Goal: Use online tool/utility: Utilize a website feature to perform a specific function

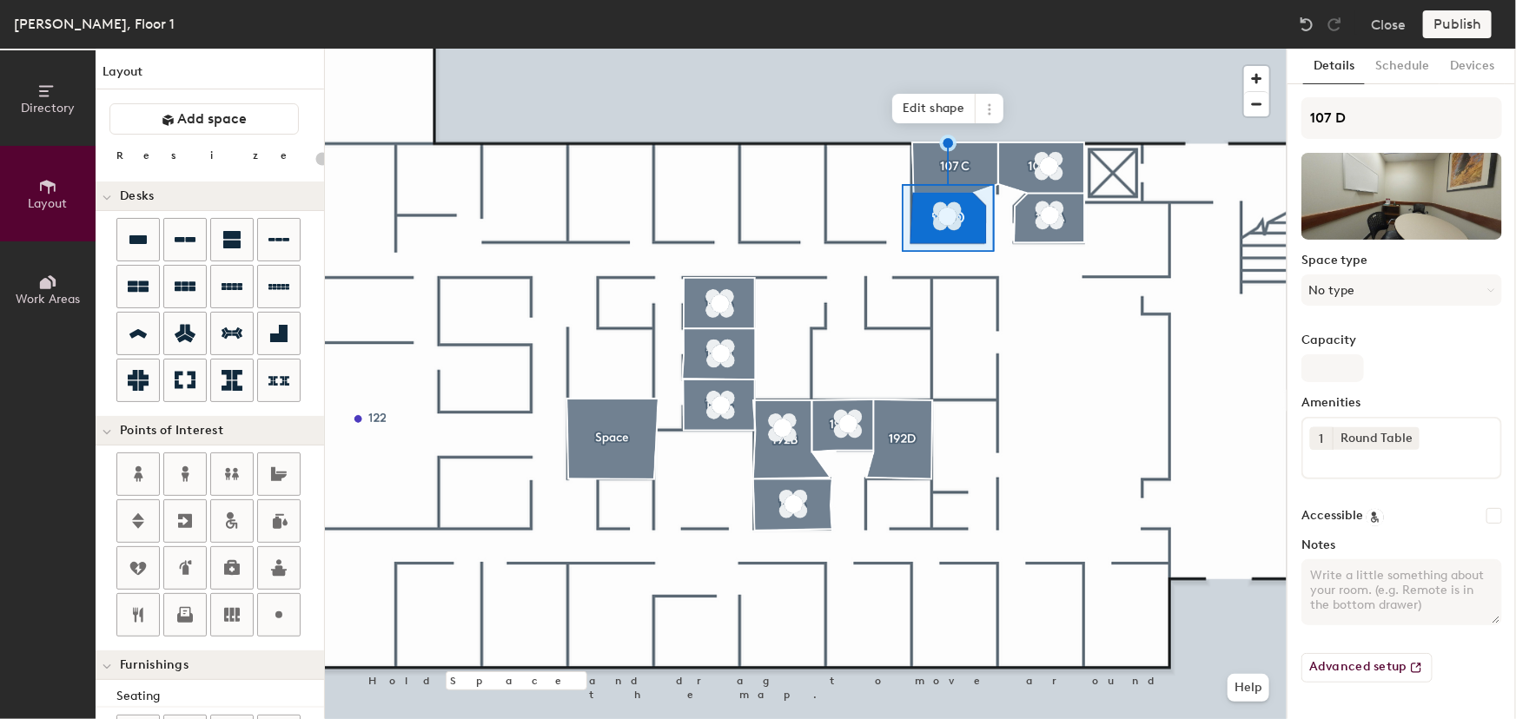
click at [631, 49] on div at bounding box center [806, 49] width 962 height 0
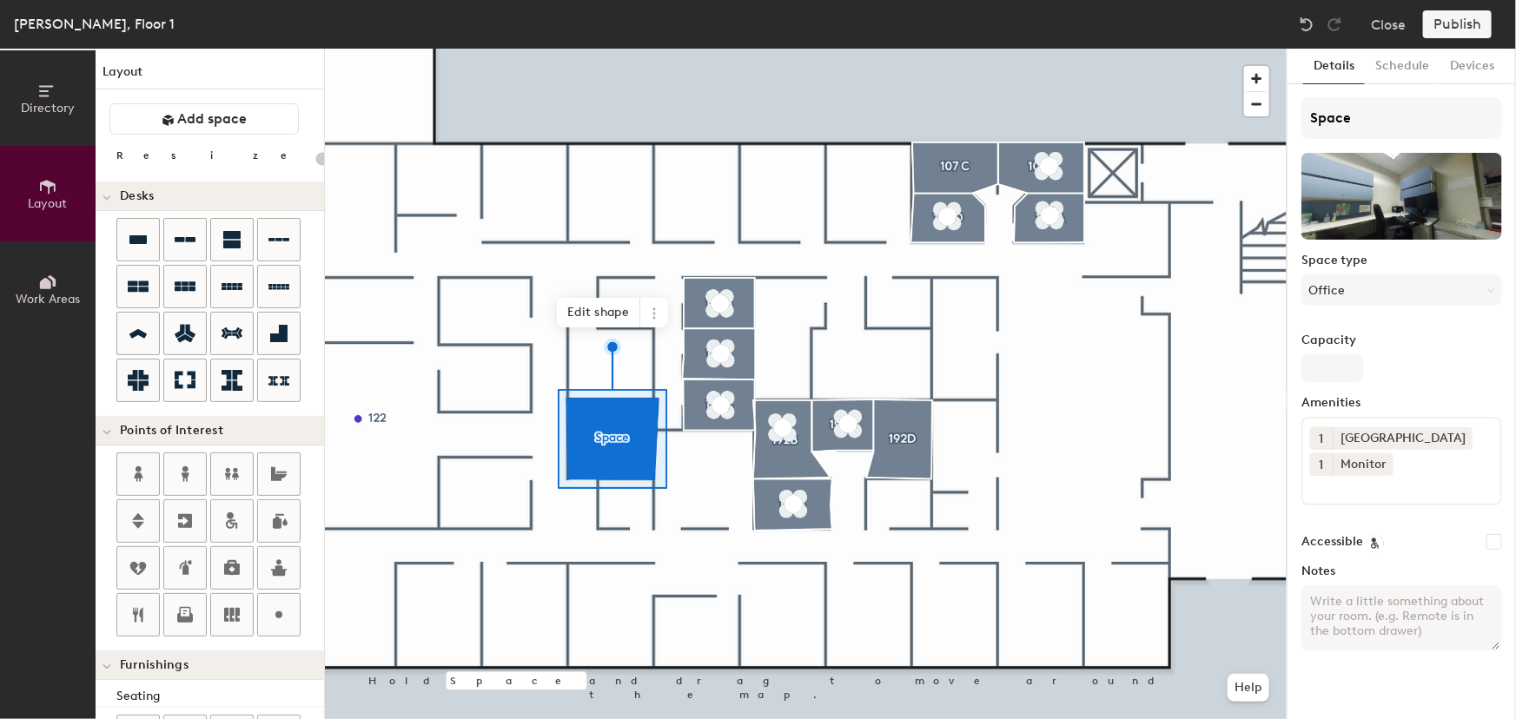
type input "20"
click at [1278, 115] on div "Directory Layout Work Areas Layout Add space Resize Desks Points of Interest Fu…" at bounding box center [758, 384] width 1516 height 671
type input "1"
type input "20"
type input "12"
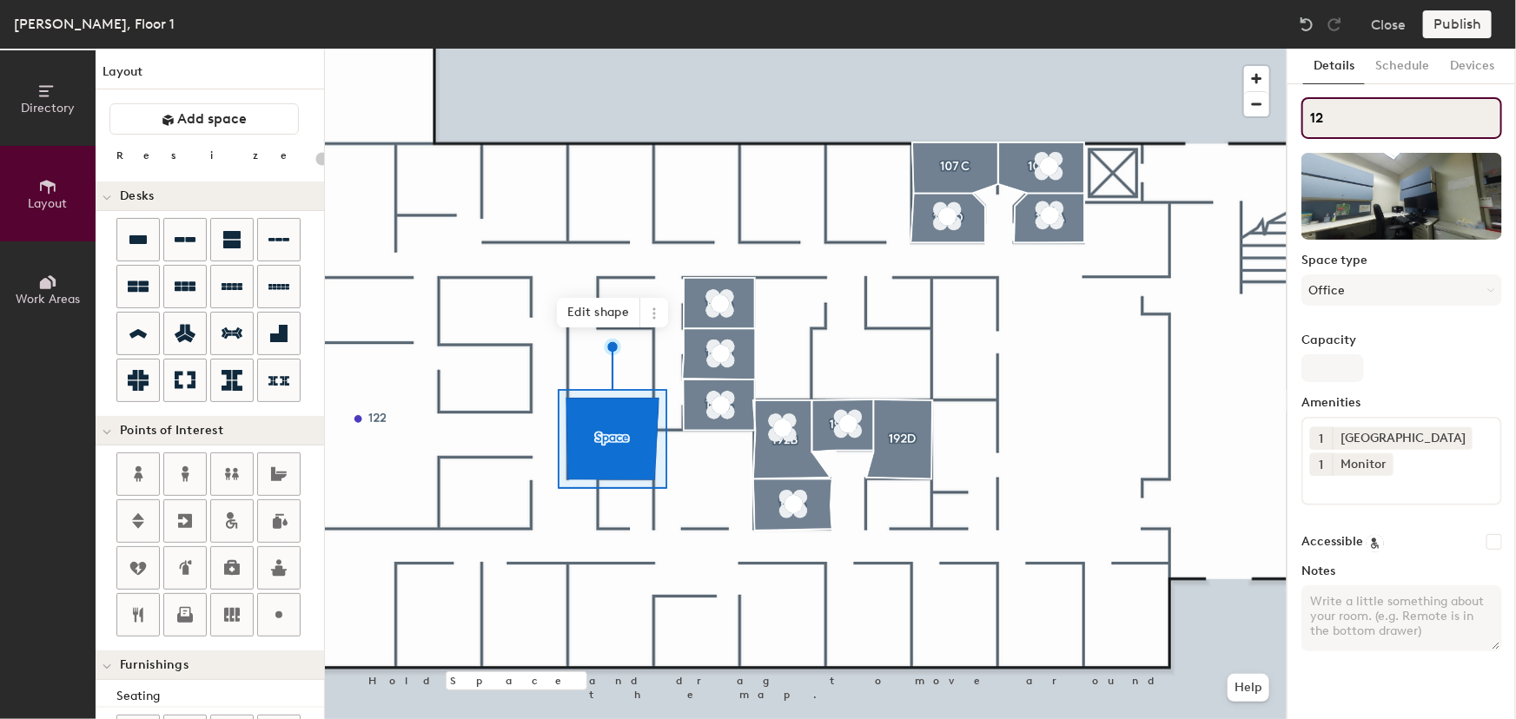
type input "20"
type input "122"
type input "20"
type input "122E"
type input "20"
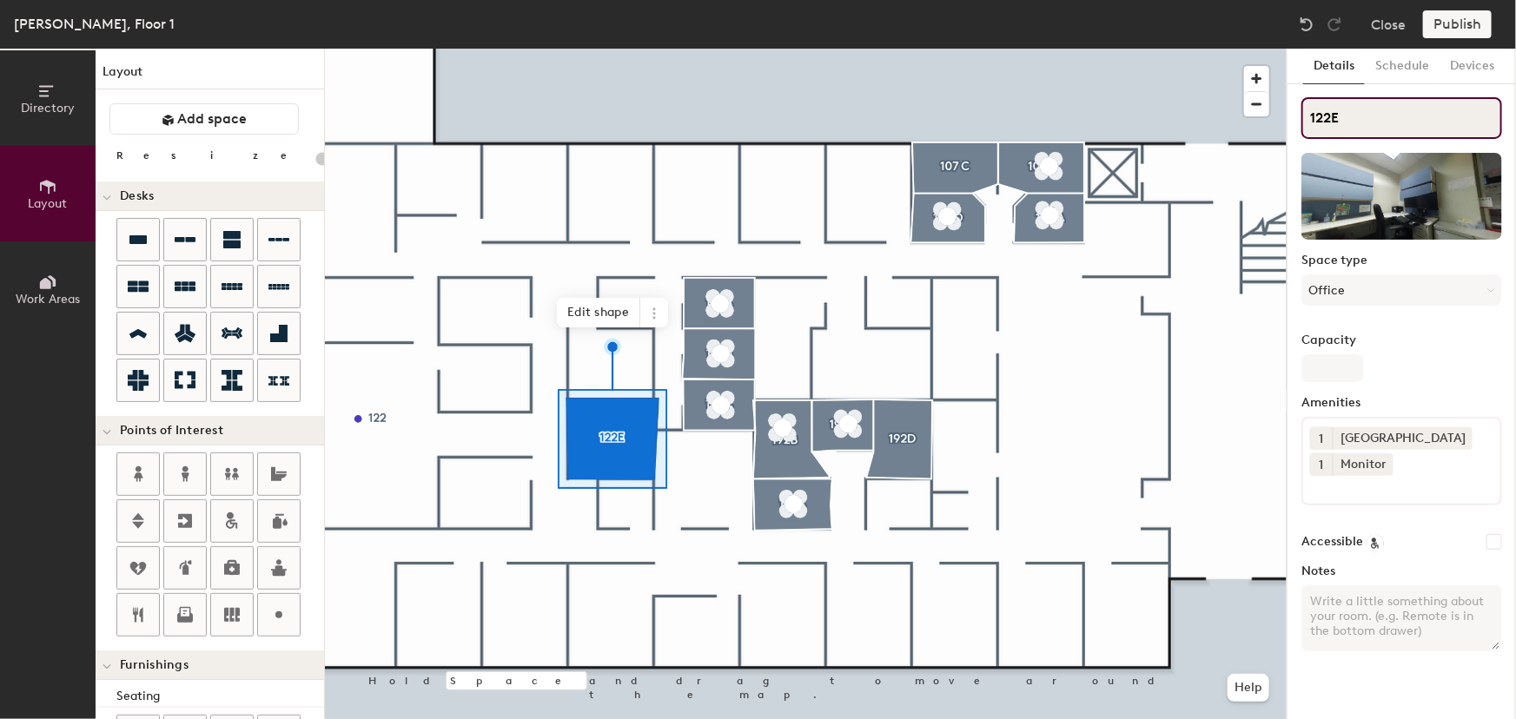
type input "122E"
